Goal: Task Accomplishment & Management: Use online tool/utility

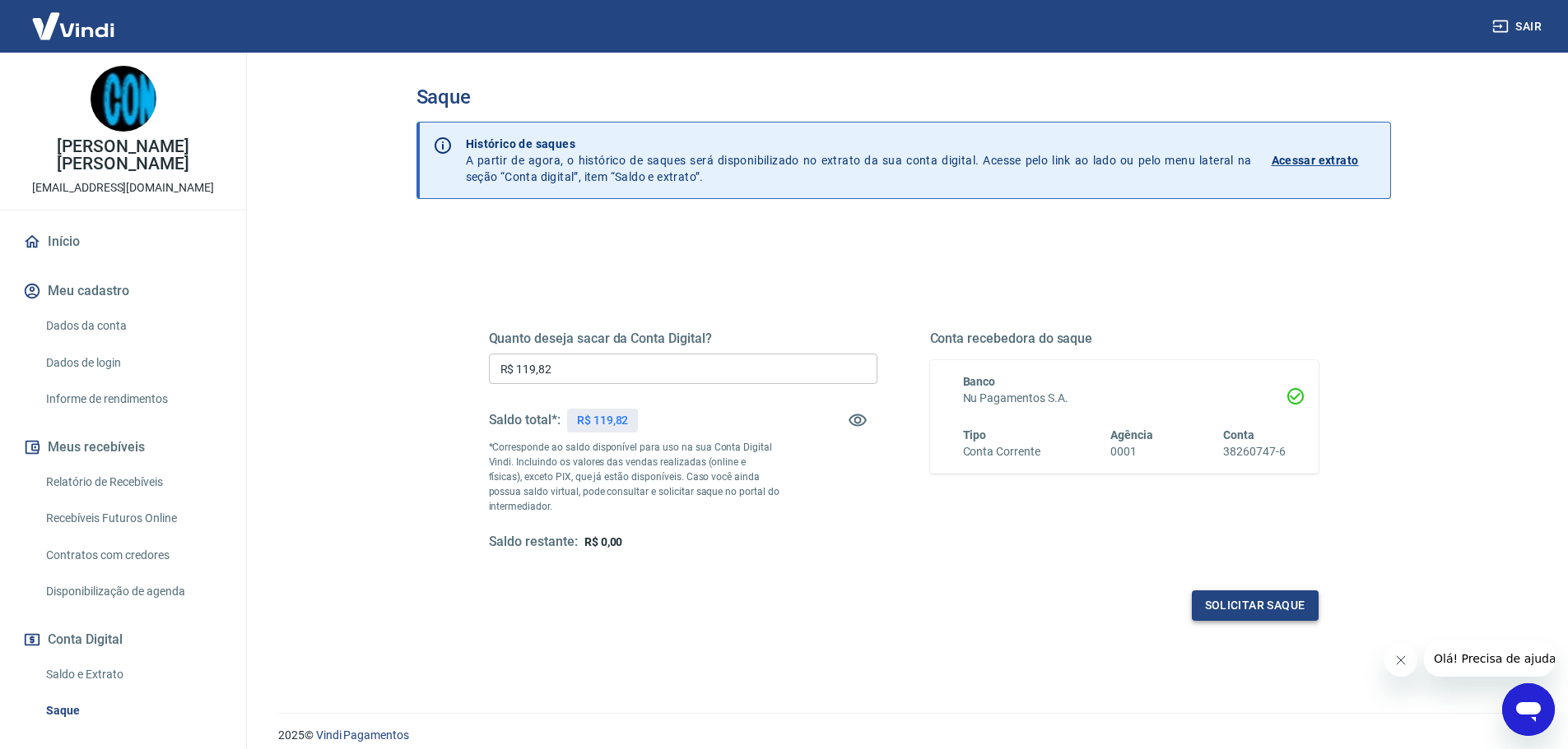
click at [1256, 602] on button "Solicitar saque" at bounding box center [1255, 606] width 126 height 31
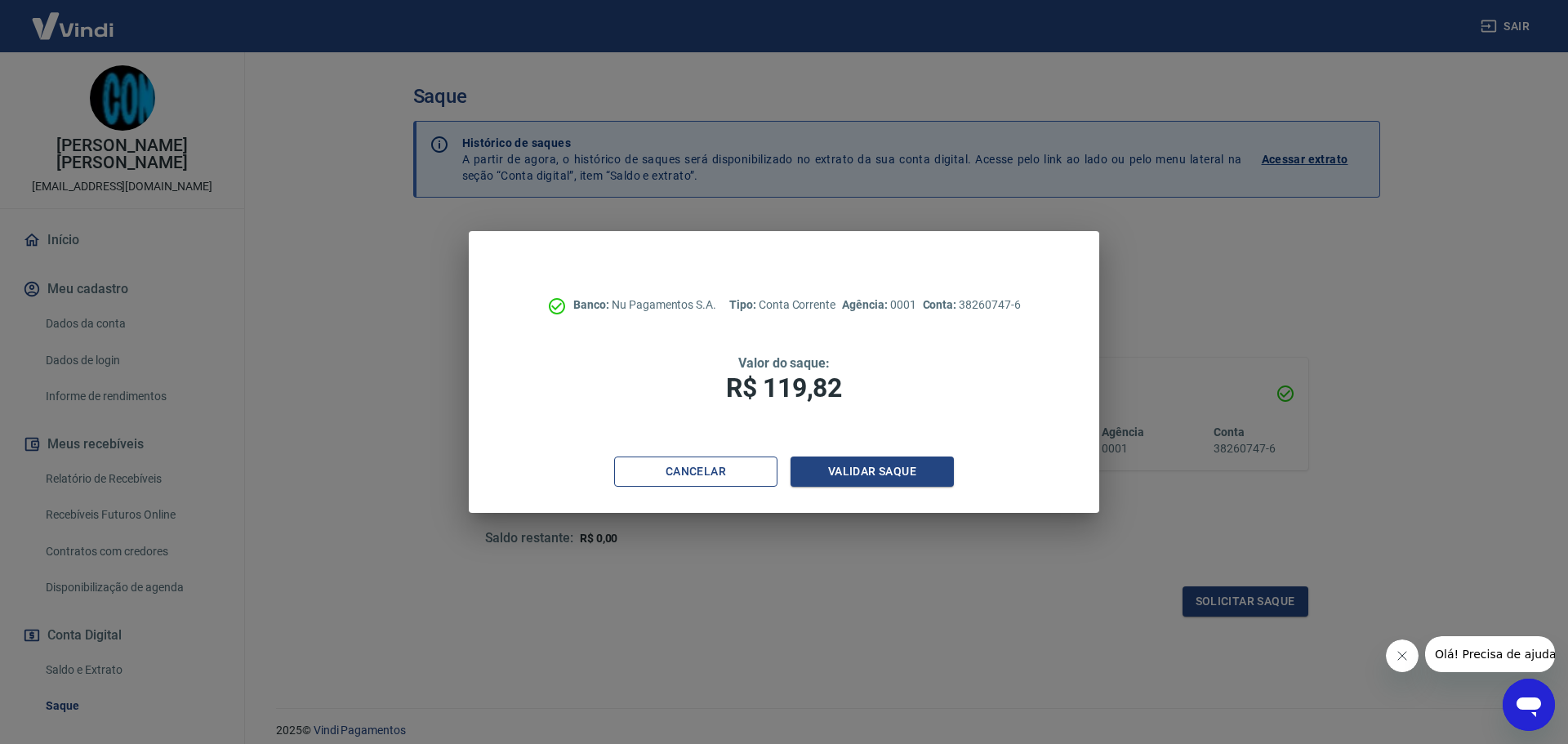
click at [676, 485] on button "Cancelar" at bounding box center [695, 472] width 163 height 30
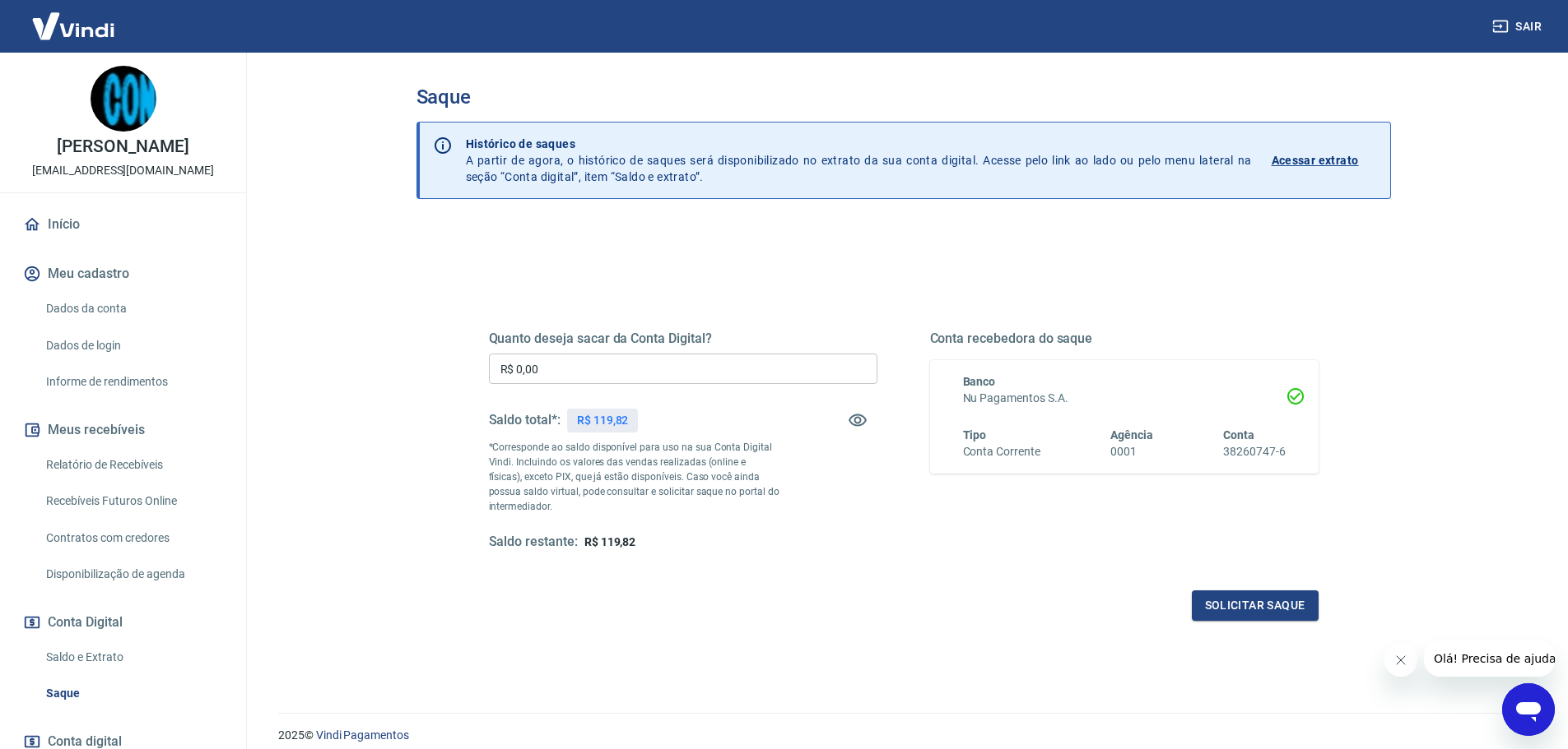
click at [604, 365] on input "R$ 0,00" at bounding box center [682, 369] width 388 height 31
click at [604, 365] on input "R$ 0,00" at bounding box center [682, 369] width 388 height 31
type input "R$ 119,82"
click at [1276, 600] on button "Solicitar saque" at bounding box center [1255, 606] width 126 height 31
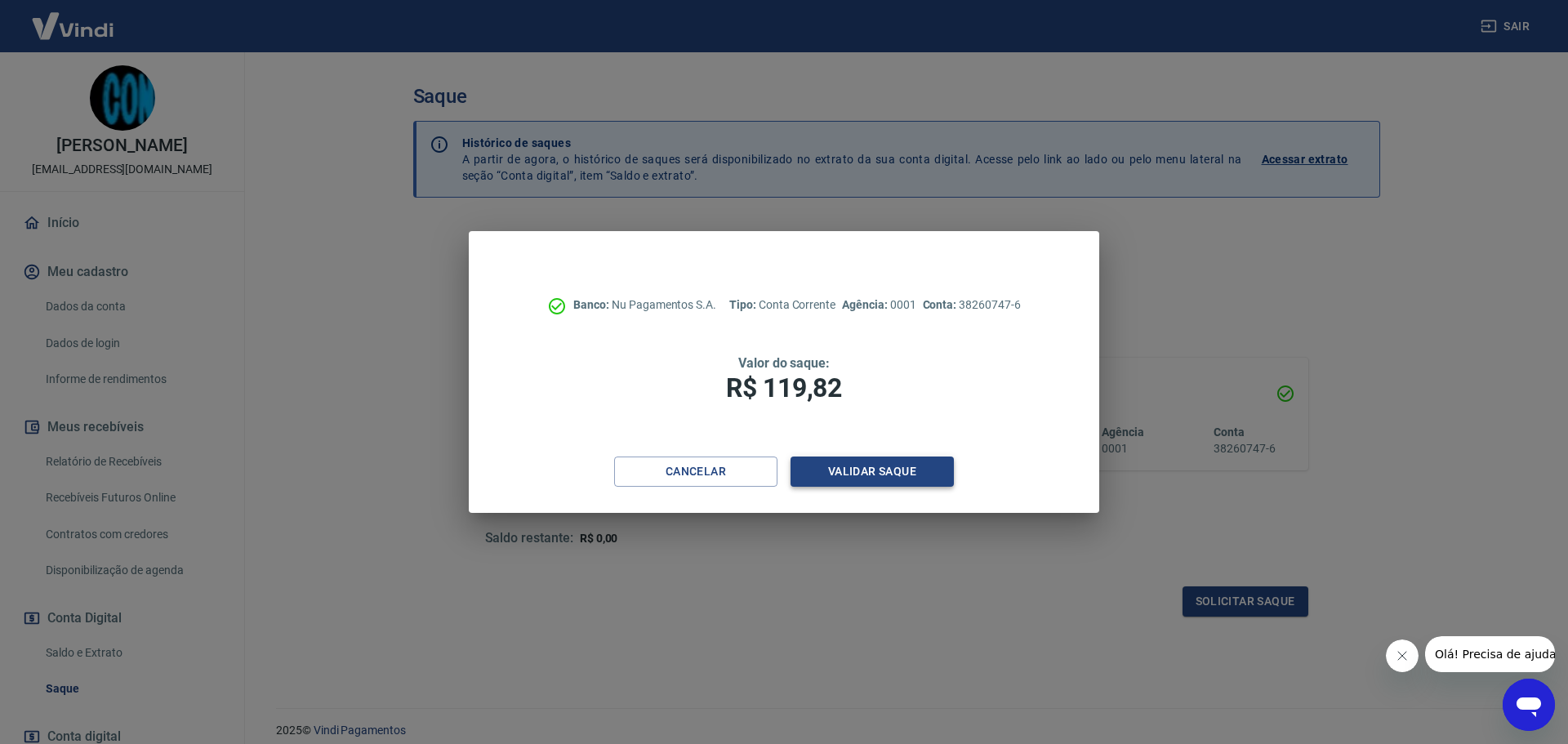
click at [851, 474] on button "Validar saque" at bounding box center [872, 472] width 163 height 30
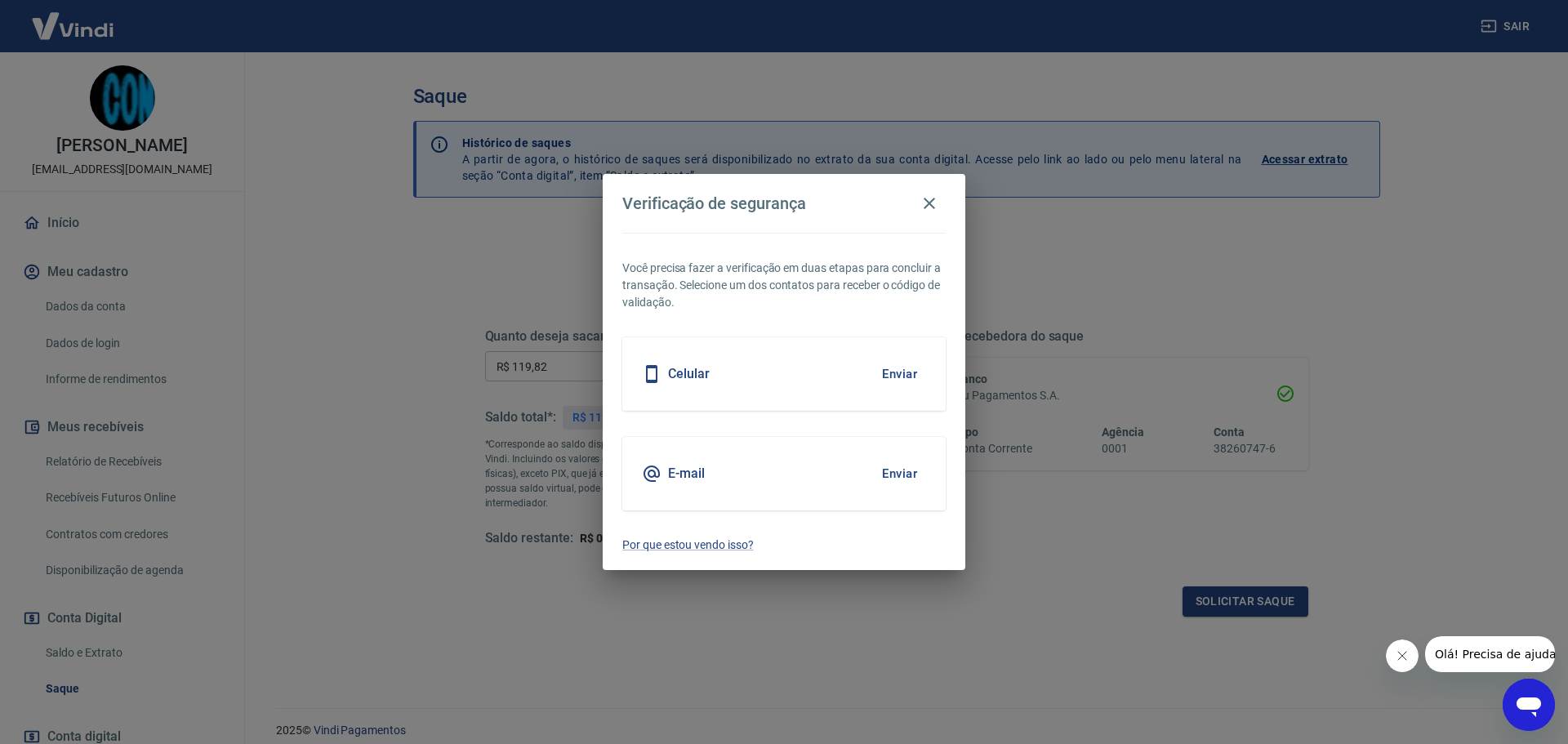
click at [917, 375] on button "Enviar" at bounding box center [899, 374] width 53 height 34
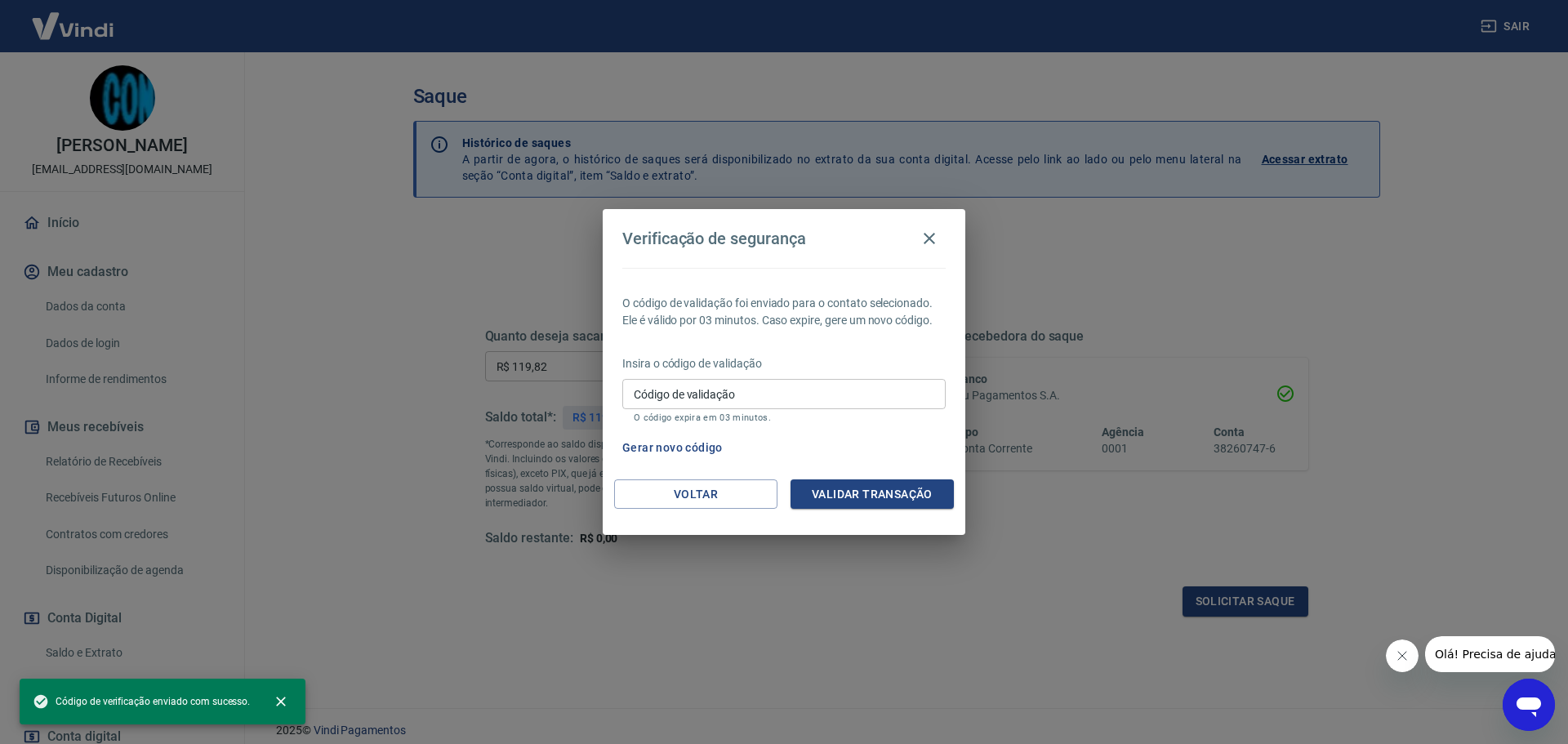
click at [818, 400] on input "Código de validação" at bounding box center [784, 394] width 323 height 30
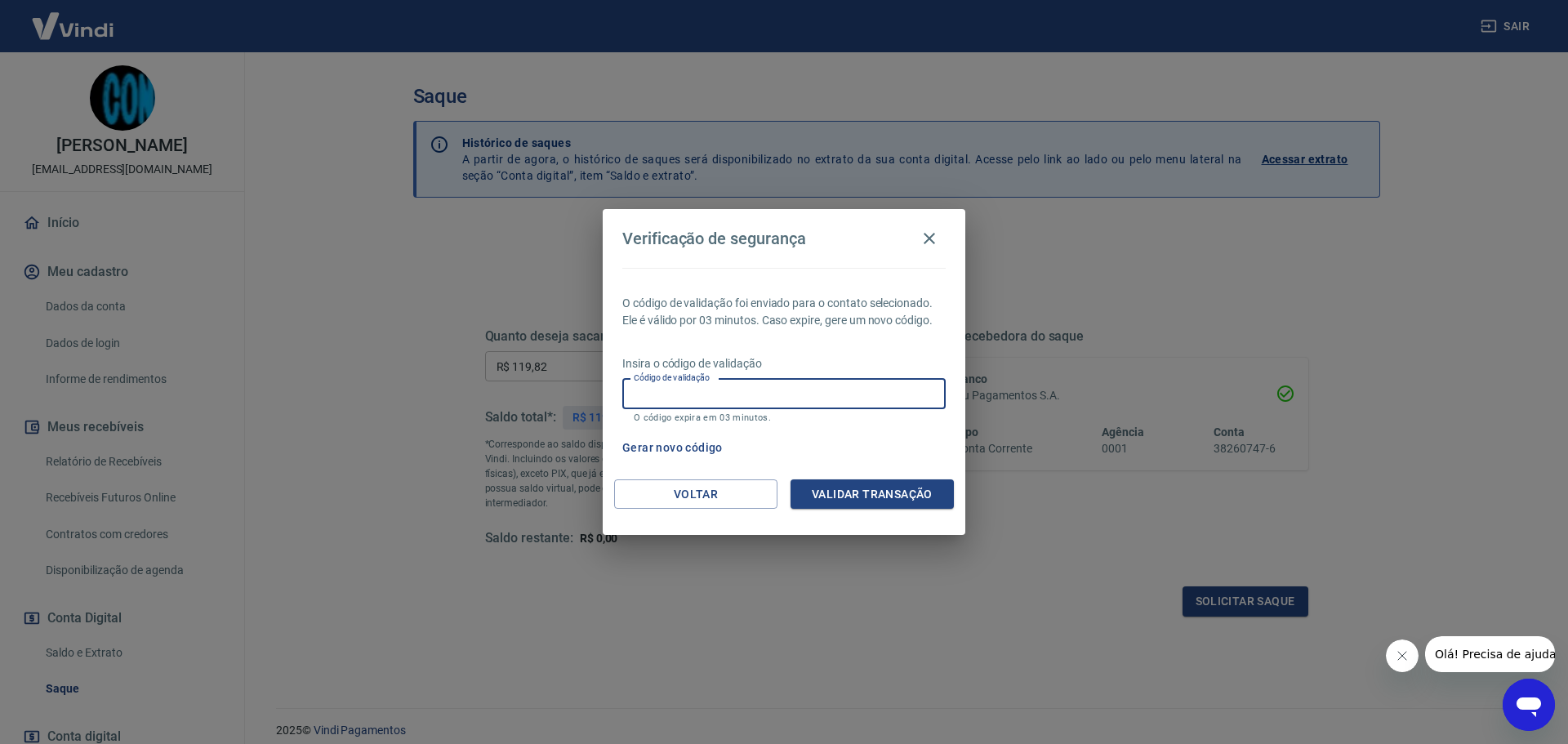
click at [835, 348] on div "O código de validação foi enviado para o contato selecionado. Ele é válido por …" at bounding box center [784, 374] width 363 height 212
click at [810, 388] on input "Código de validação" at bounding box center [784, 394] width 323 height 30
type input "039715"
click at [889, 489] on button "Validar transação" at bounding box center [872, 495] width 163 height 30
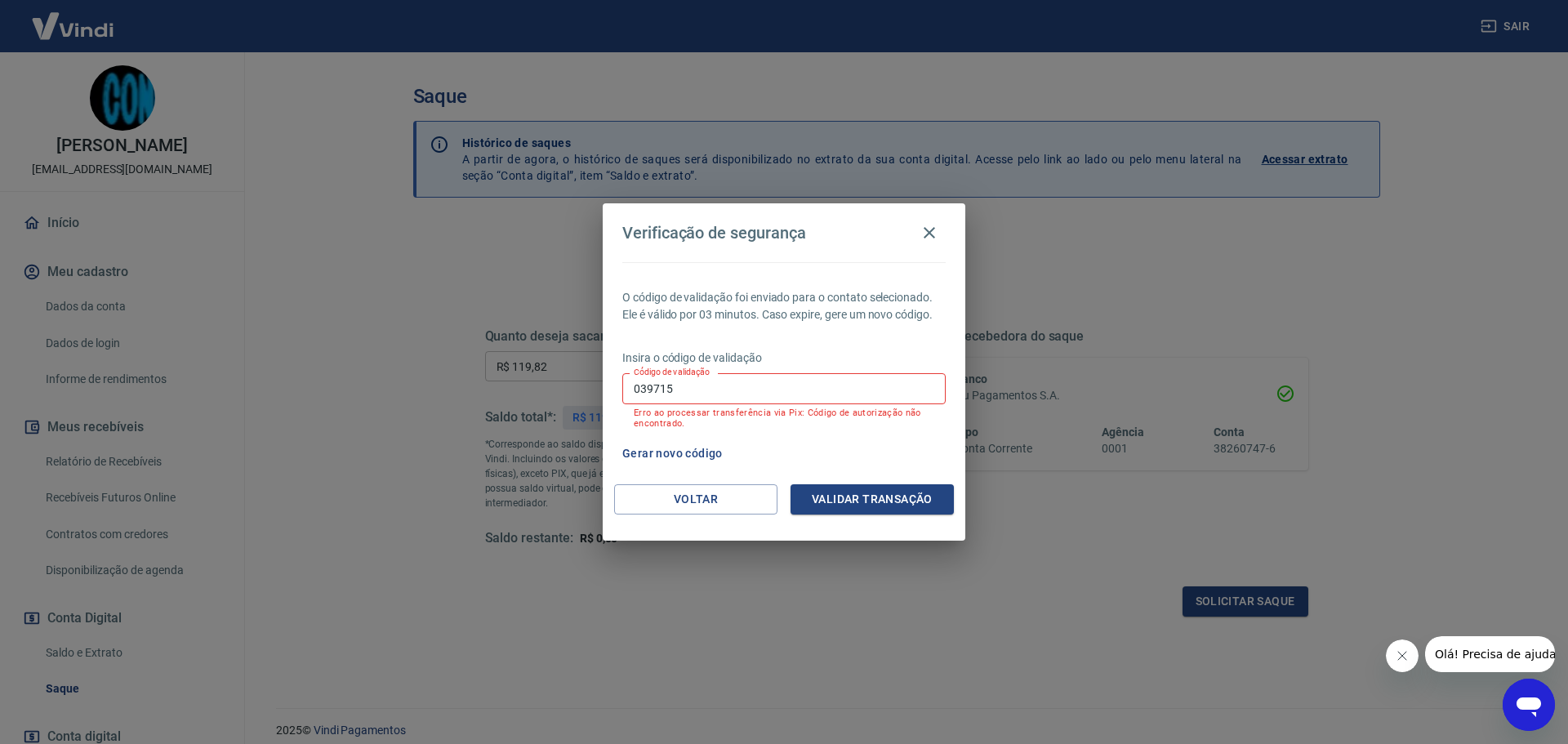
click at [858, 391] on input "039715" at bounding box center [784, 389] width 323 height 30
click at [700, 449] on button "Gerar novo código" at bounding box center [672, 454] width 114 height 30
click at [698, 504] on button "Voltar" at bounding box center [695, 500] width 163 height 30
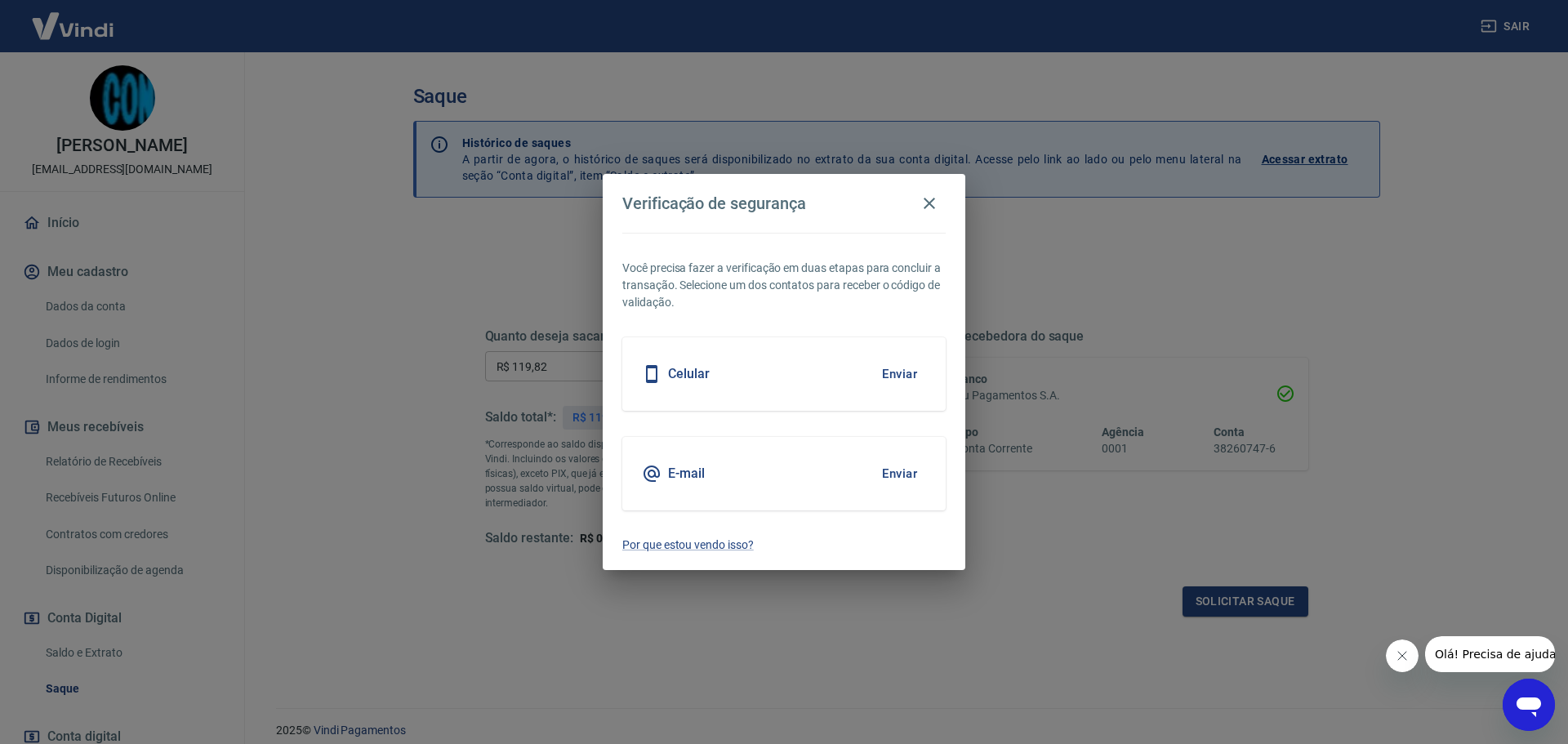
click at [719, 480] on div "E-mail Enviar" at bounding box center [784, 474] width 323 height 74
click at [885, 470] on button "Enviar" at bounding box center [899, 474] width 53 height 34
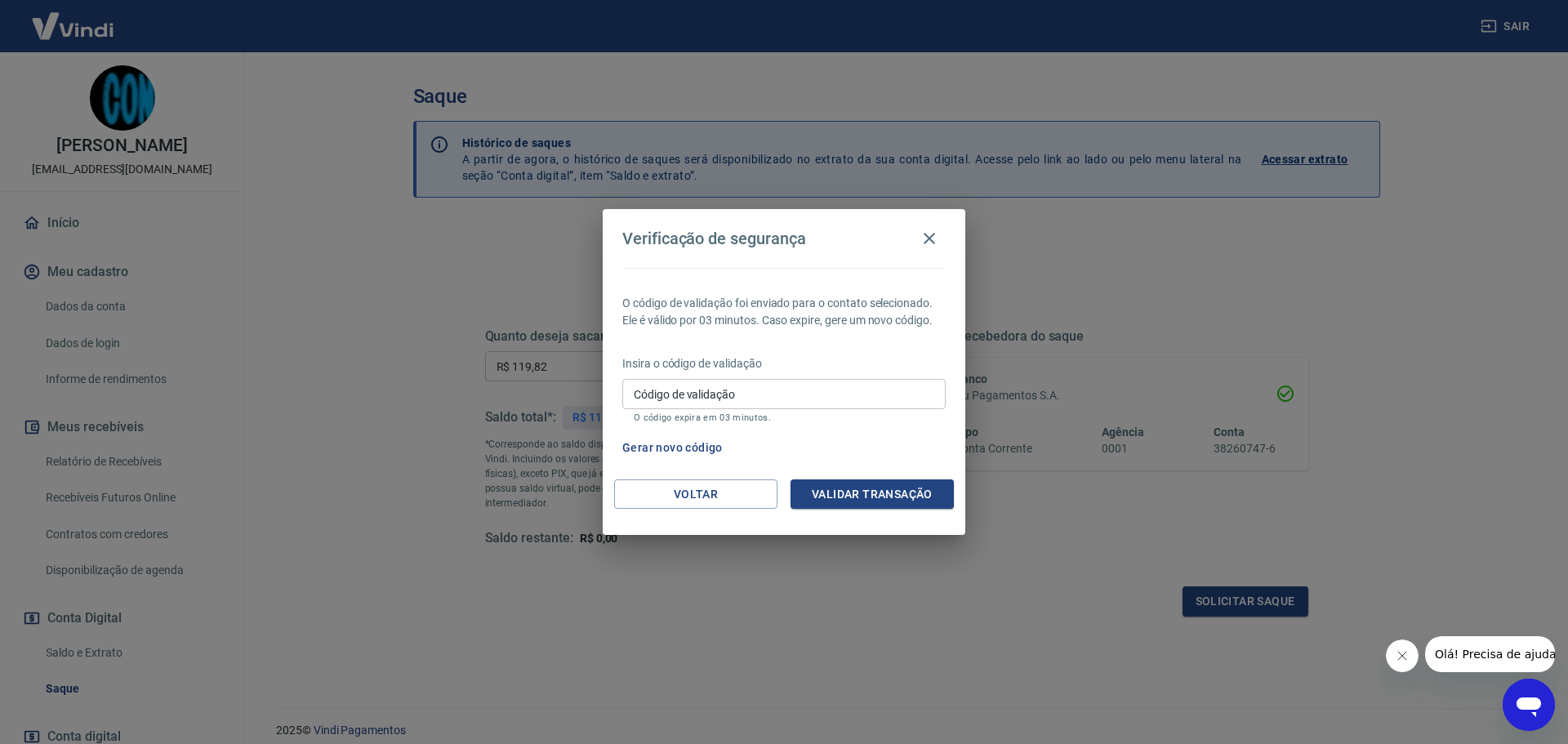
click at [852, 407] on input "Código de validação" at bounding box center [784, 394] width 323 height 30
type input "847765"
click at [877, 504] on button "Validar transação" at bounding box center [872, 495] width 163 height 30
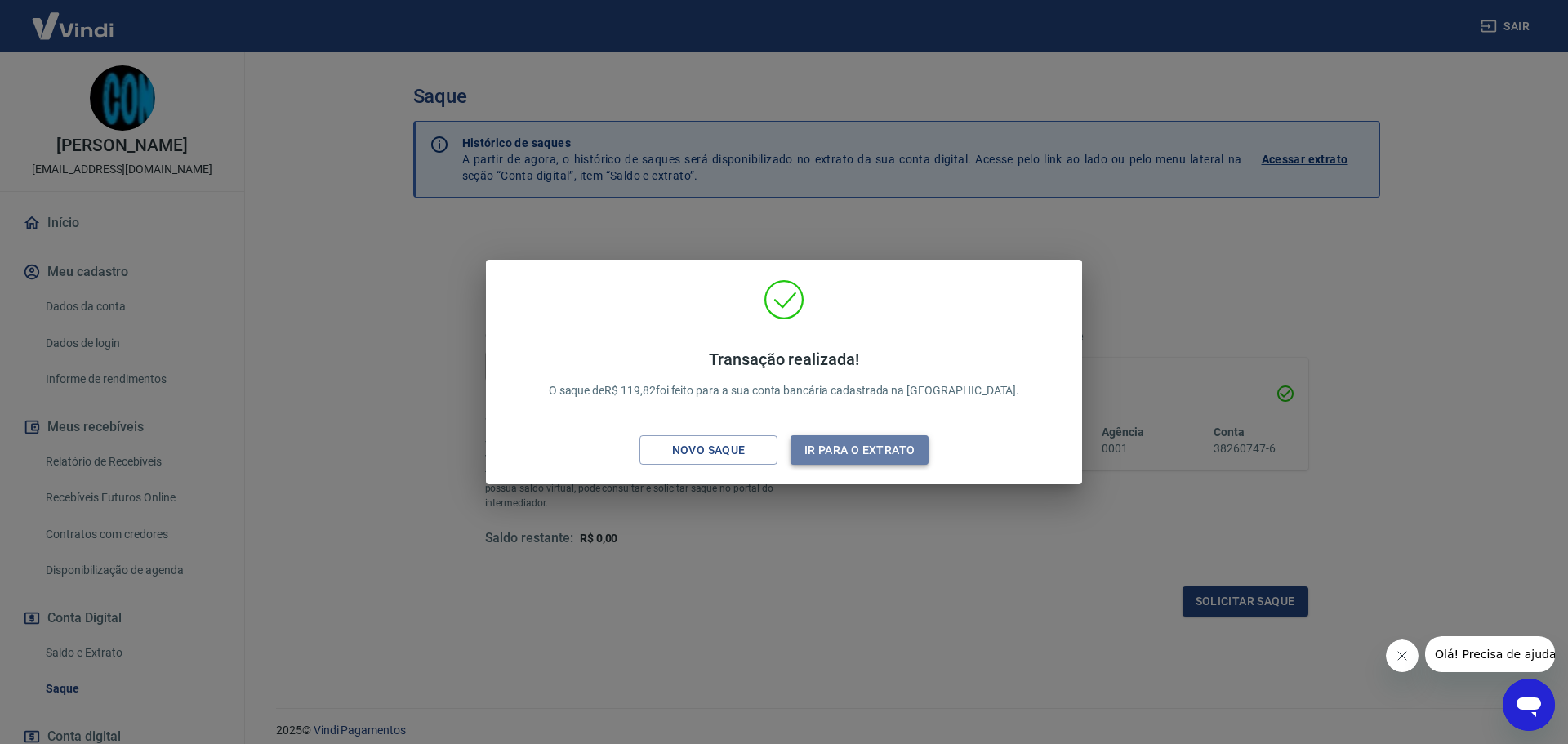
click at [883, 462] on button "Ir para o extrato" at bounding box center [859, 451] width 138 height 30
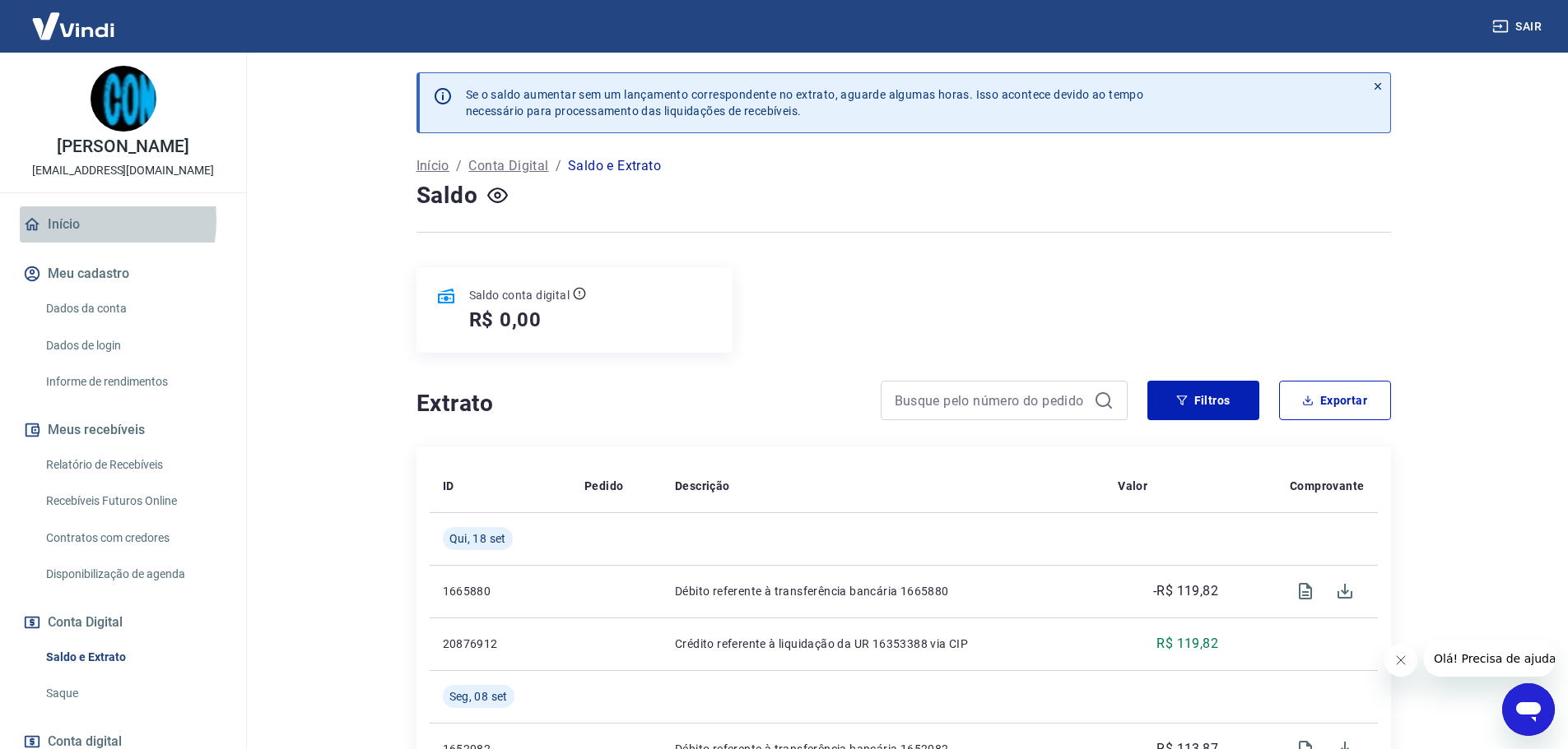
click at [78, 237] on link "Início" at bounding box center [123, 225] width 207 height 36
